Goal: Information Seeking & Learning: Learn about a topic

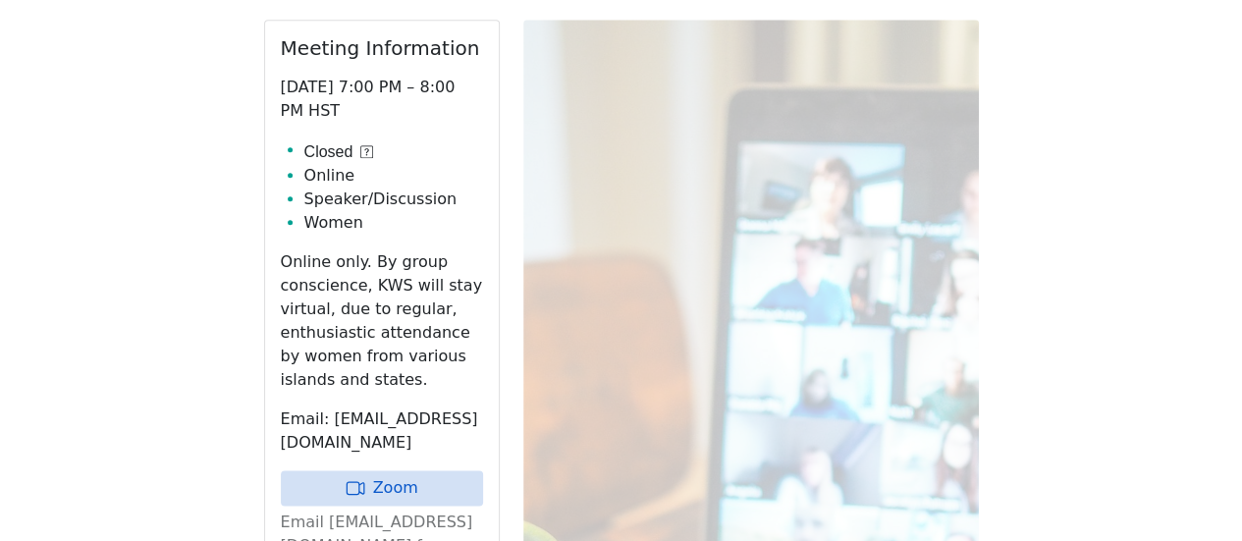
scroll to position [982, 0]
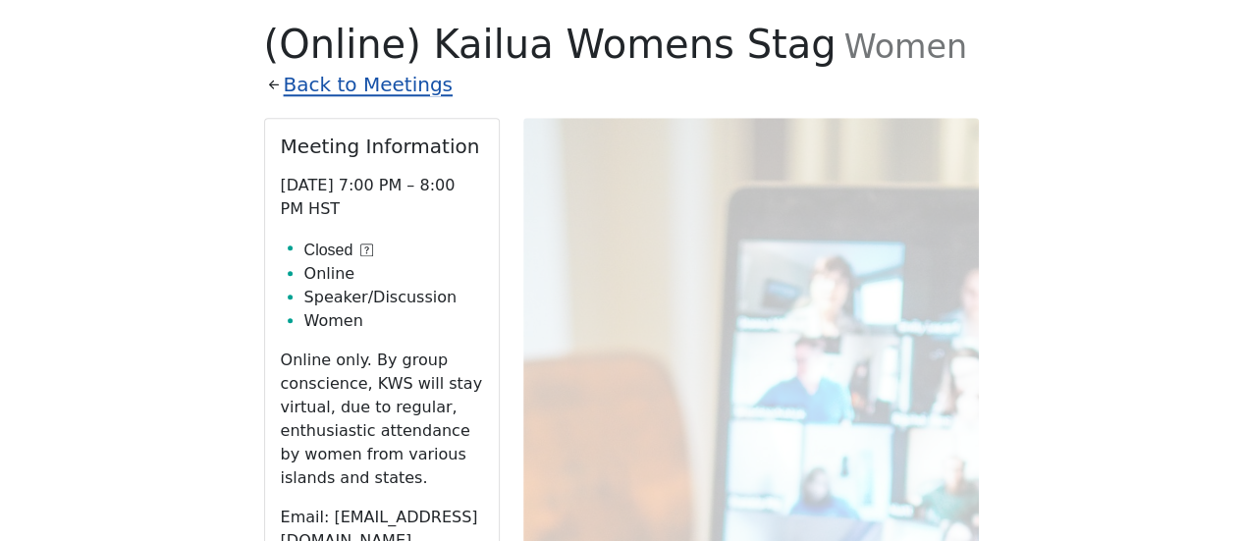
click at [352, 68] on link "Back to Meetings" at bounding box center [368, 85] width 169 height 34
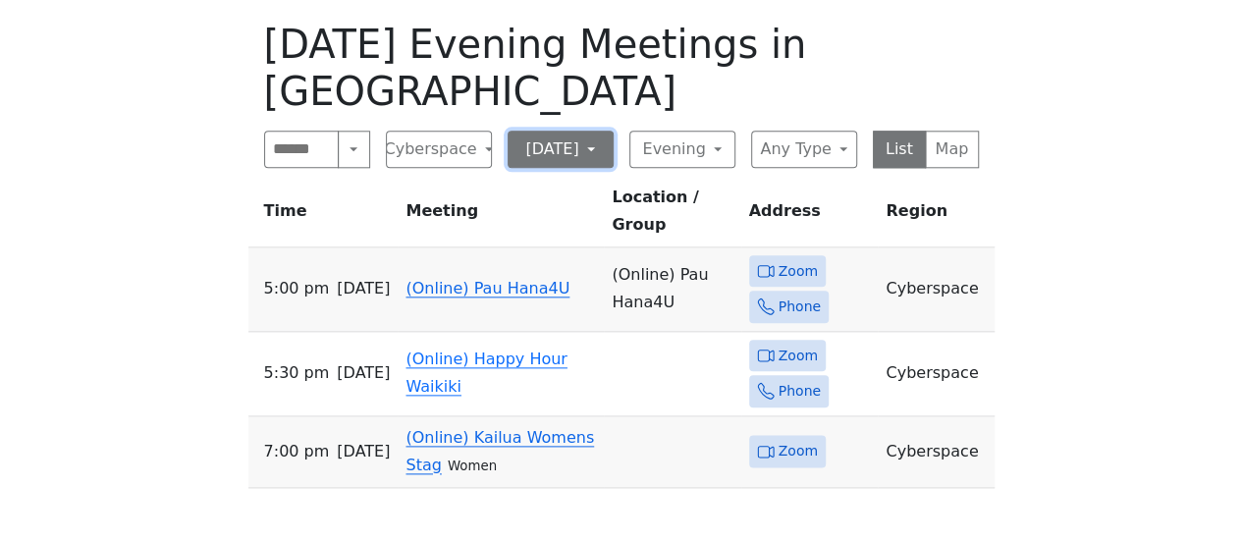
click at [536, 131] on button "[DATE]" at bounding box center [561, 149] width 106 height 37
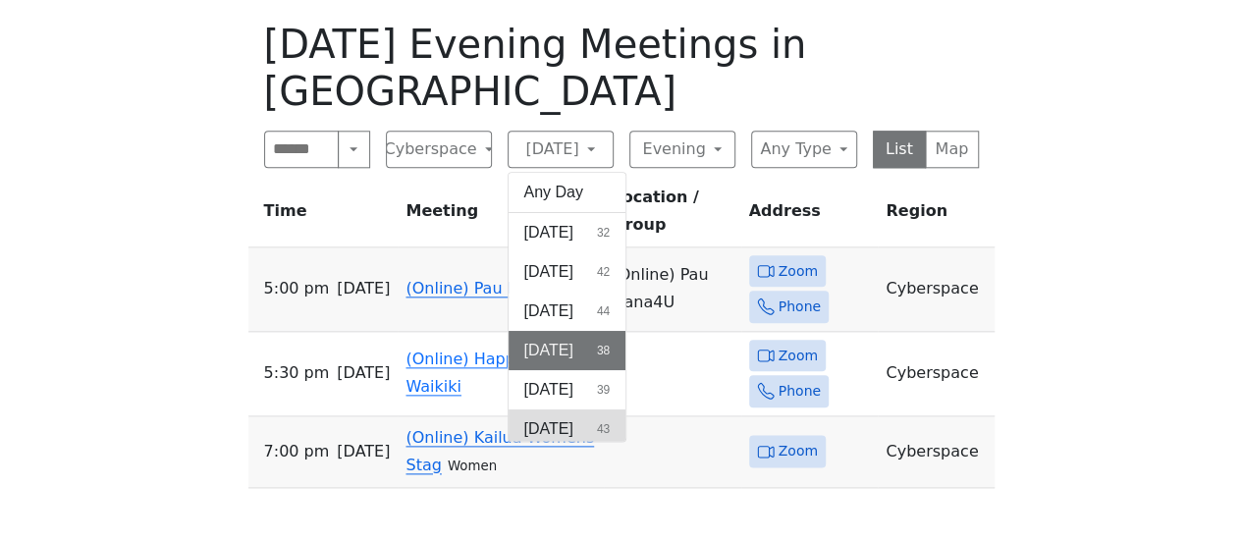
click at [552, 409] on button "Friday 43" at bounding box center [568, 428] width 118 height 39
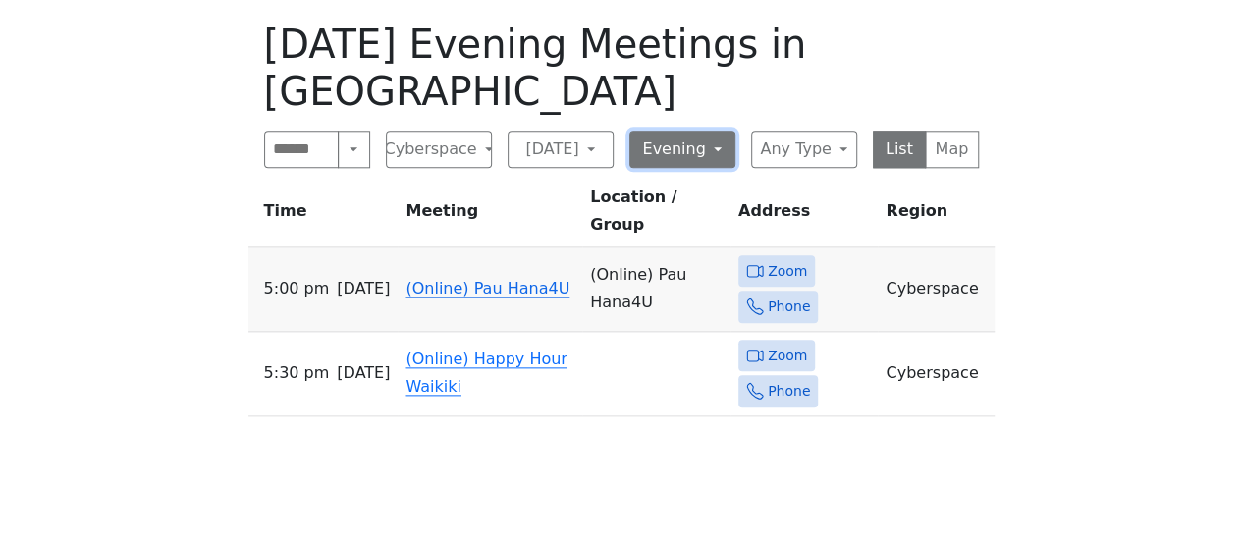
click at [725, 131] on button "Evening" at bounding box center [682, 149] width 106 height 37
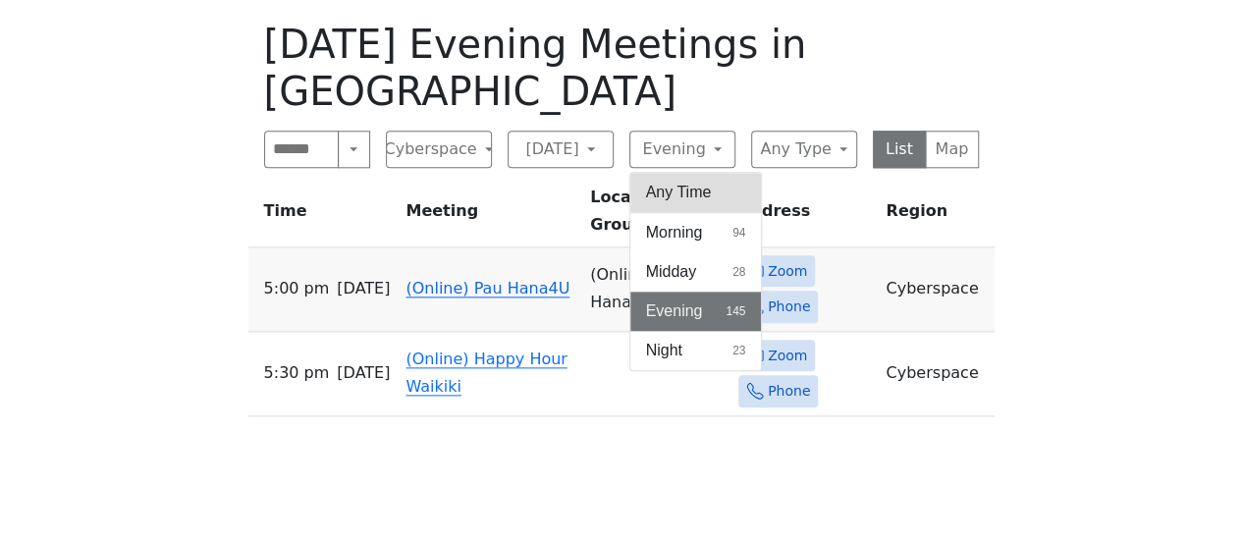
click at [694, 173] on button "Any Time" at bounding box center [696, 192] width 132 height 39
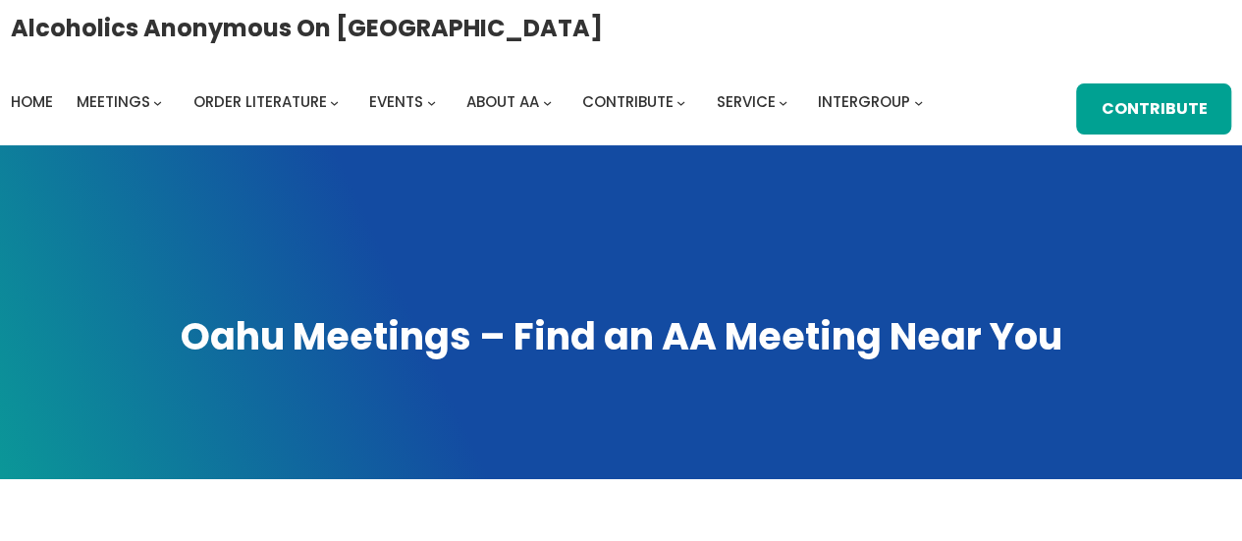
click at [480, 34] on div "Alcoholics Anonymous on Oahu Home Meetings Physical Meetings Online Meetings Pr…" at bounding box center [622, 73] width 1222 height 124
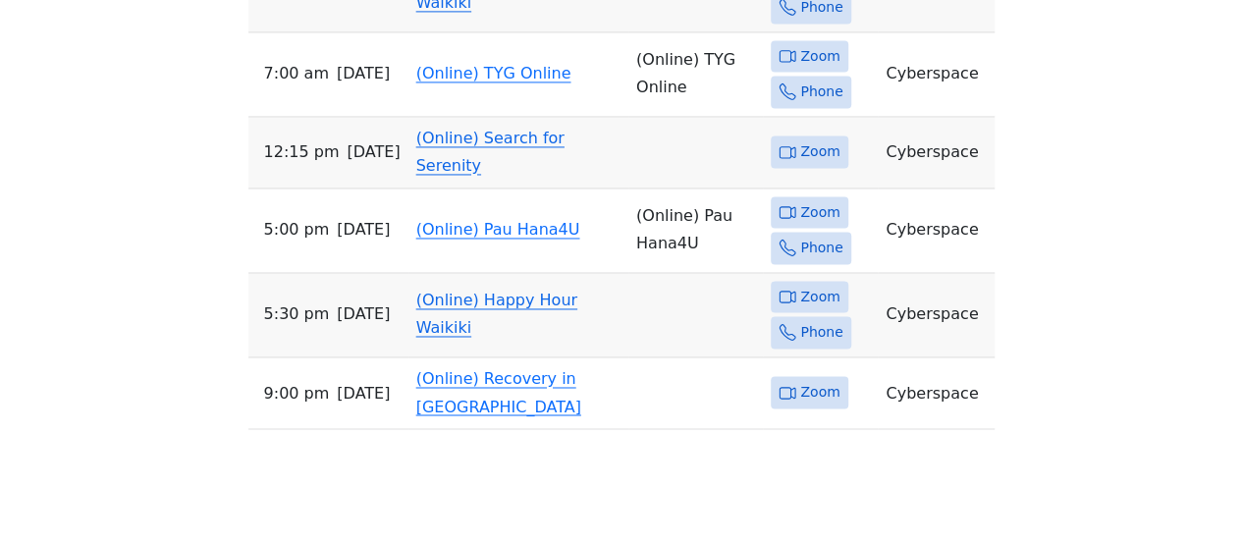
scroll to position [1473, 0]
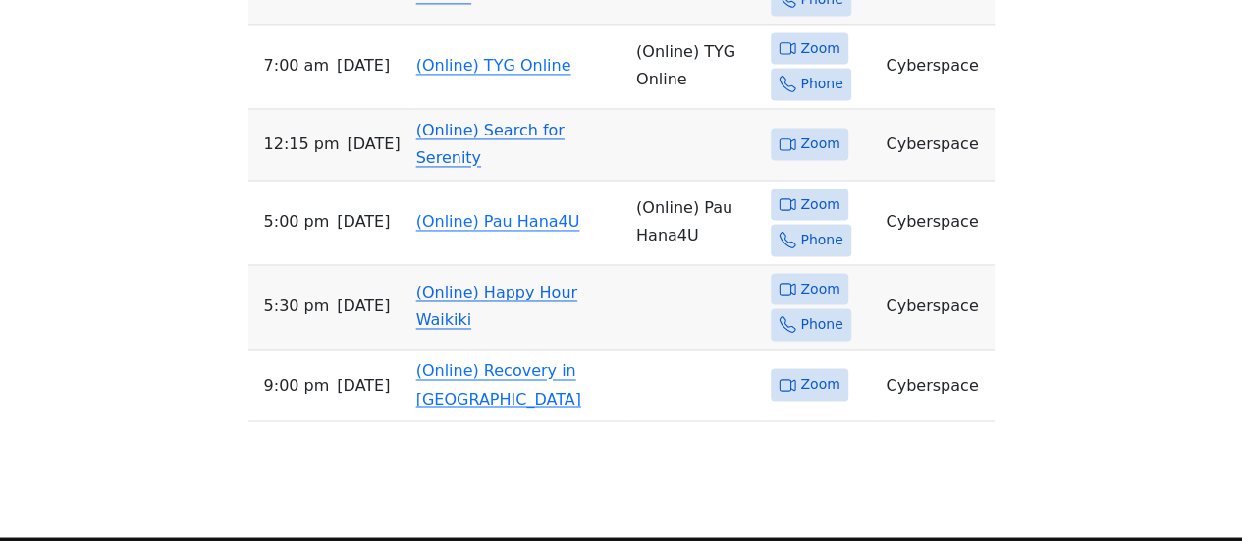
click at [416, 283] on link "(Online) Happy Hour Waikiki" at bounding box center [496, 306] width 161 height 46
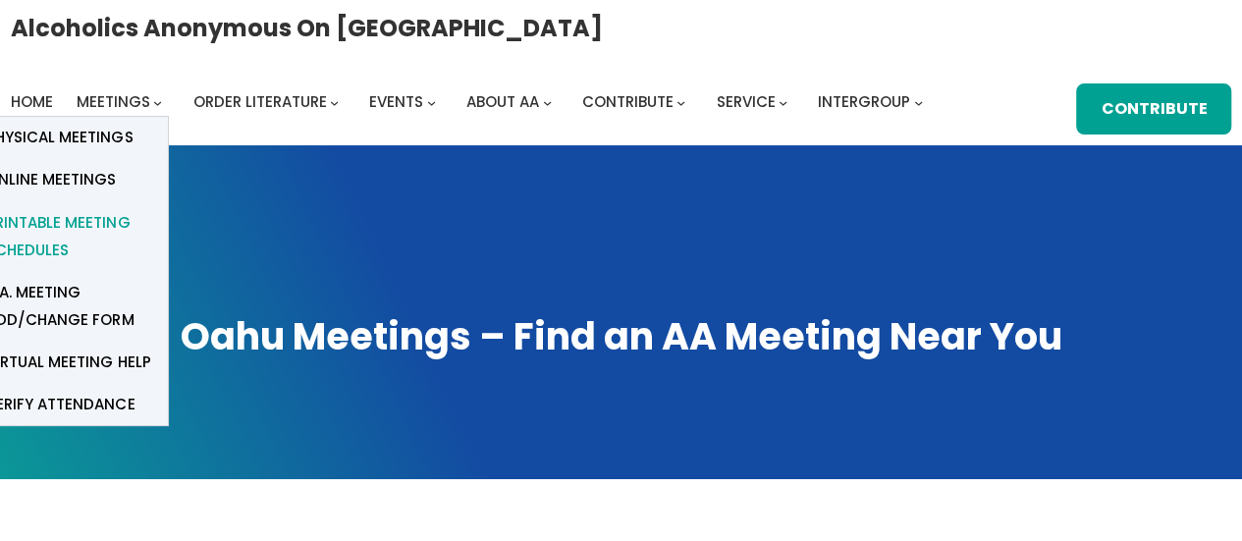
click at [94, 217] on span "Printable Meeting Schedules" at bounding box center [69, 236] width 167 height 55
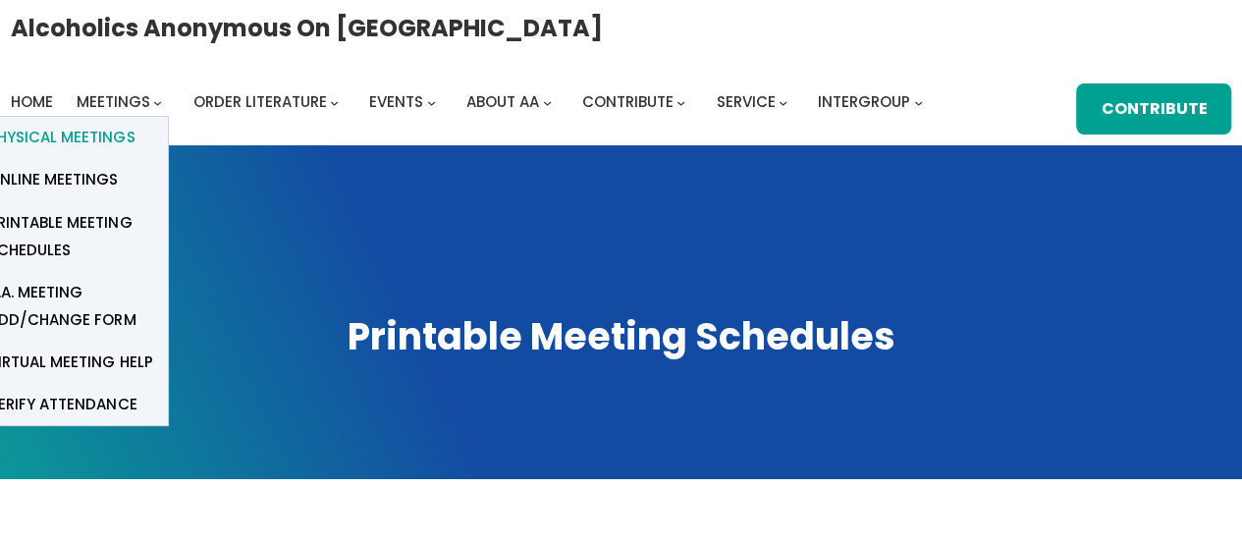
click at [100, 133] on span "Physical Meetings" at bounding box center [61, 137] width 146 height 27
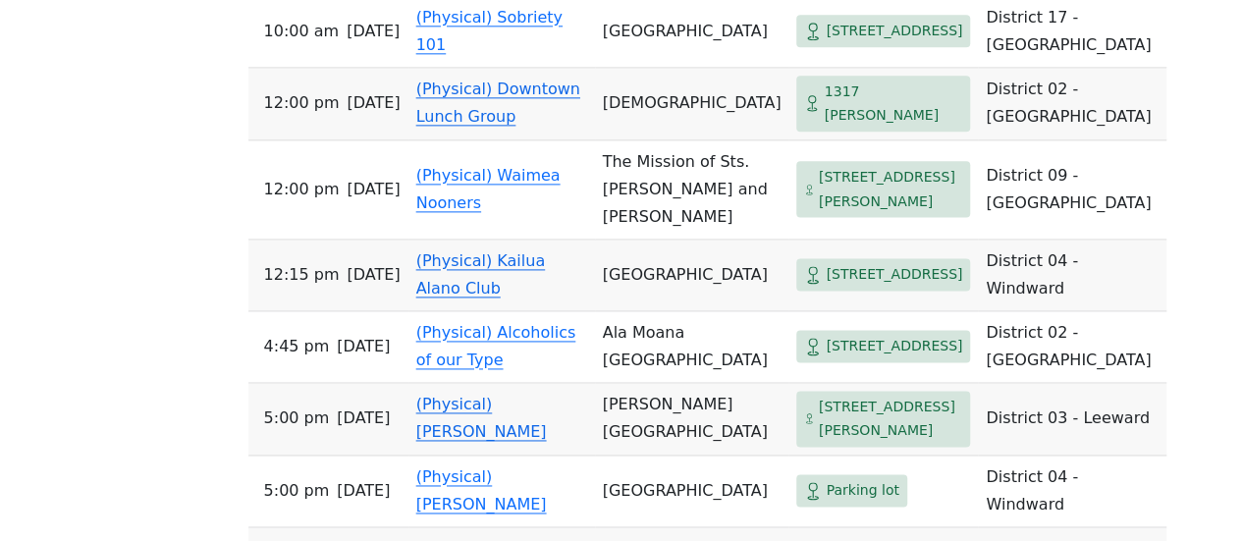
scroll to position [1277, 0]
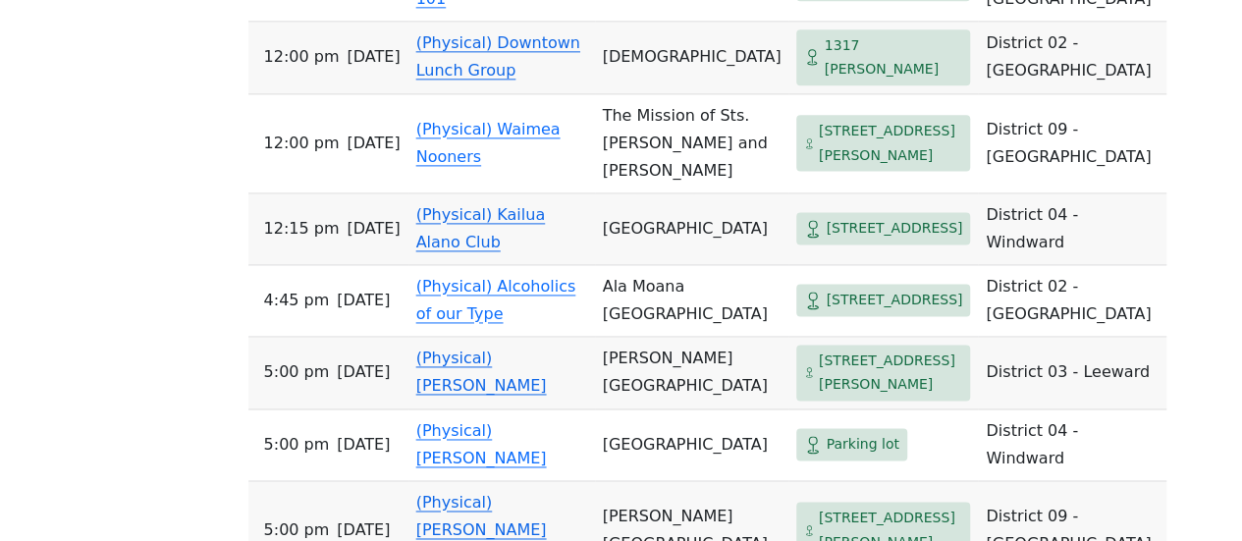
click at [446, 215] on td "(Physical) Kailua Alano Club" at bounding box center [502, 229] width 187 height 72
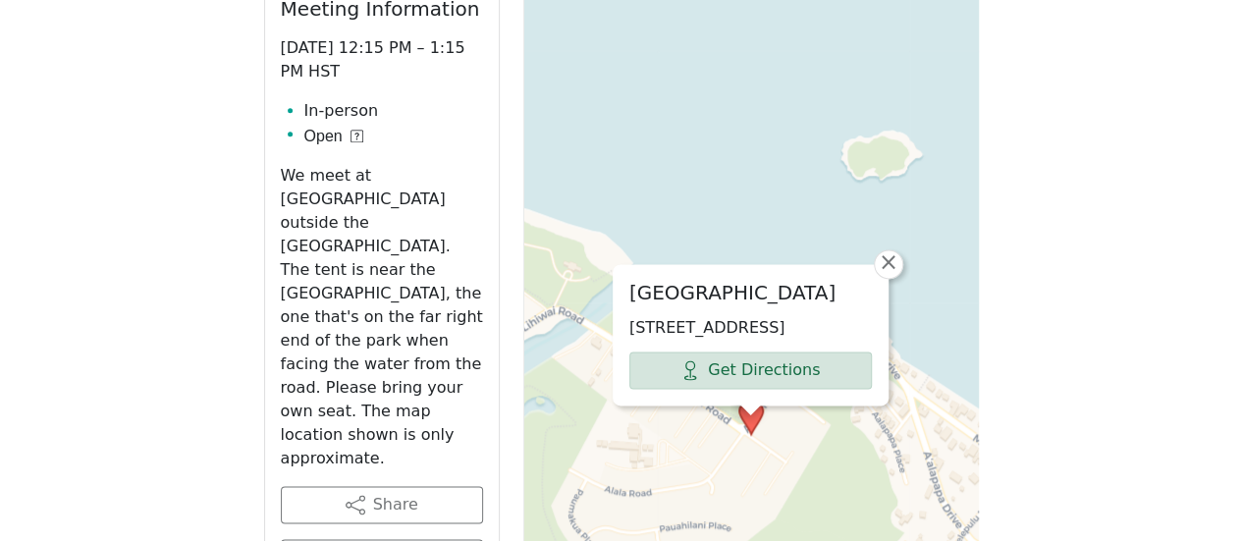
scroll to position [952, 0]
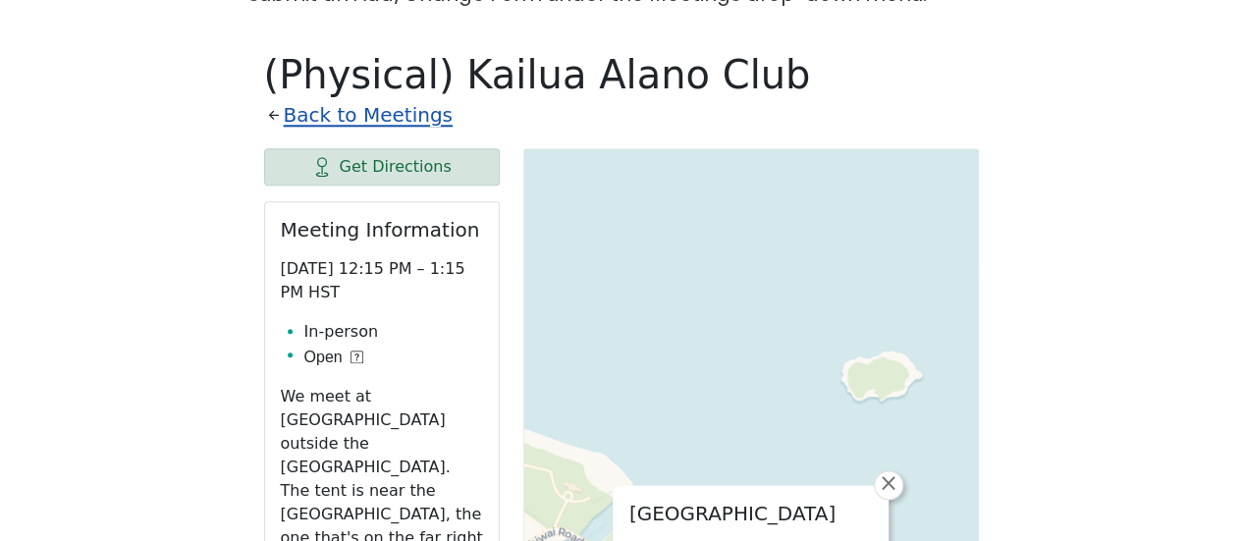
click at [355, 98] on link "Back to Meetings" at bounding box center [368, 115] width 169 height 34
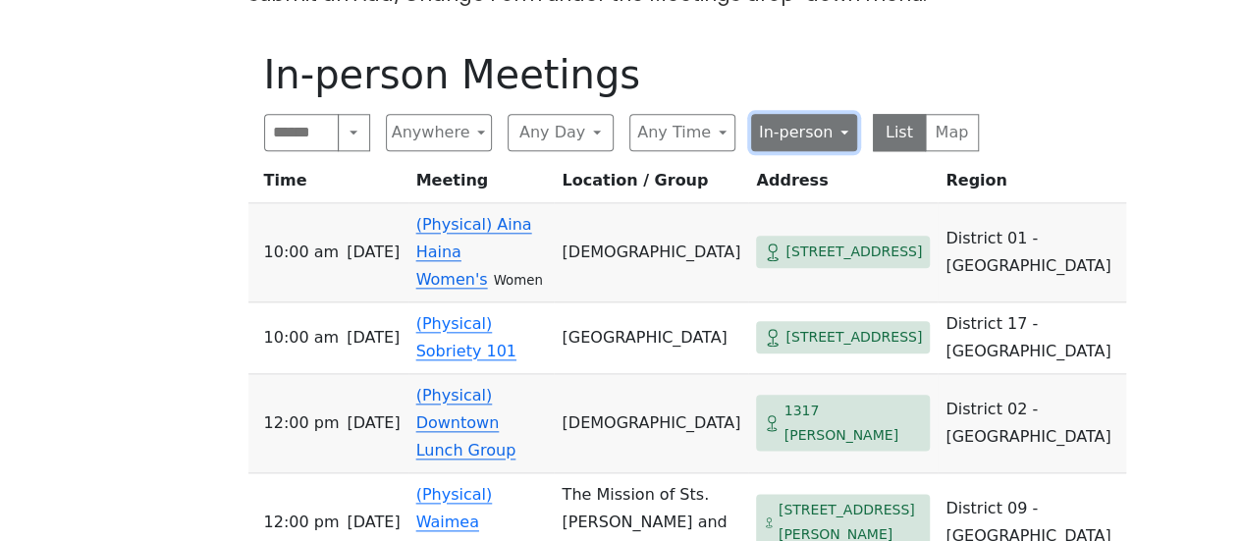
click at [776, 114] on button "In-person" at bounding box center [804, 132] width 106 height 37
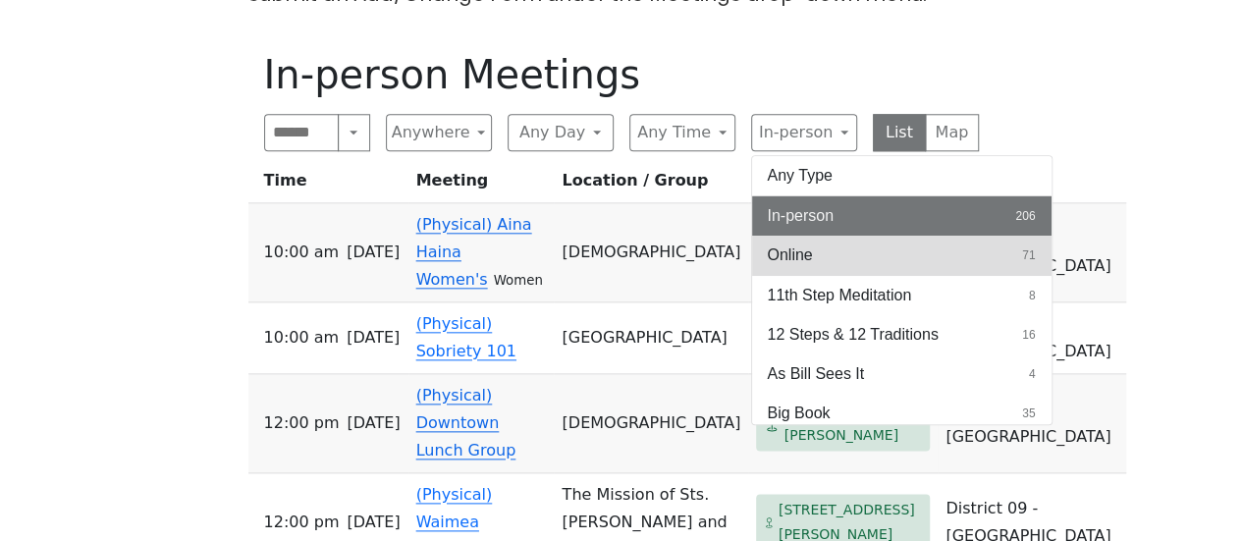
click at [827, 236] on button "Online 71" at bounding box center [902, 255] width 300 height 39
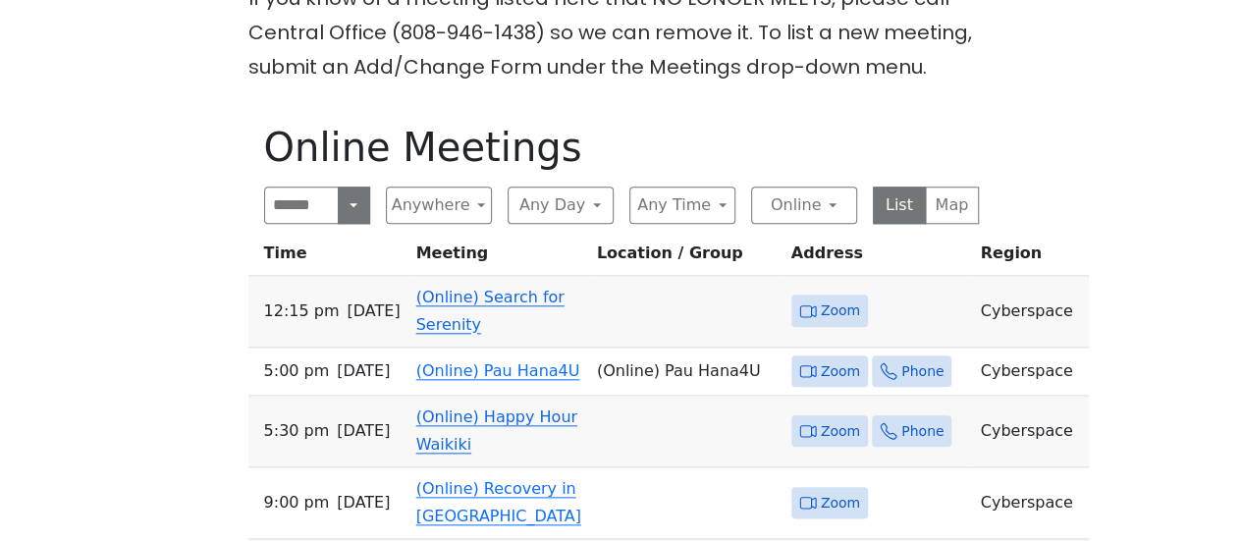
scroll to position [853, 0]
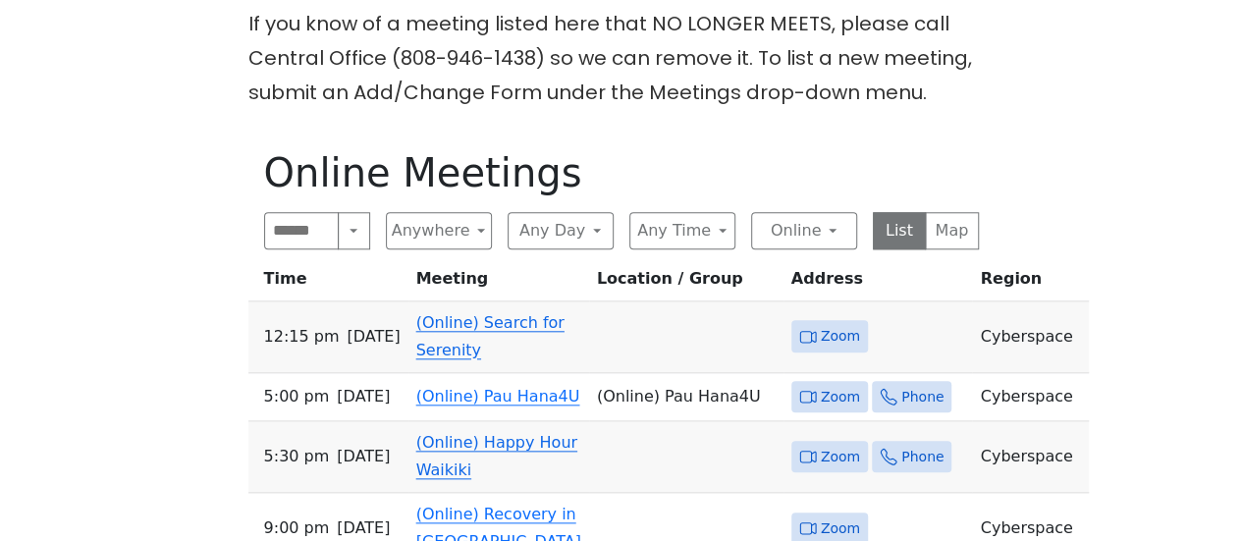
click at [470, 313] on link "(Online) Search for Serenity" at bounding box center [490, 336] width 148 height 46
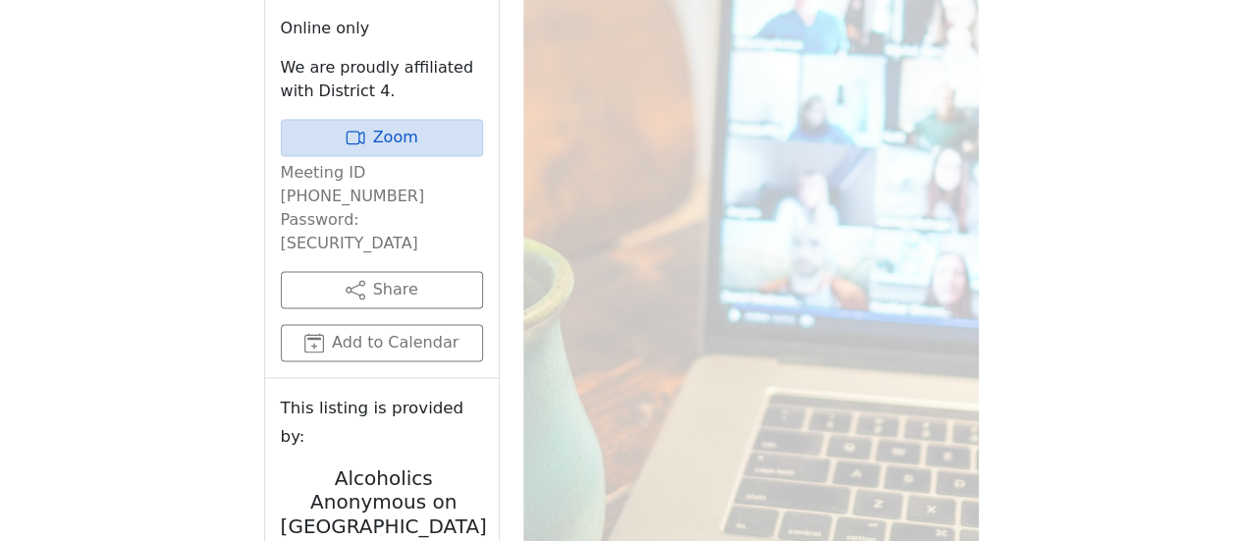
scroll to position [952, 0]
